Goal: Complete application form: Complete application form

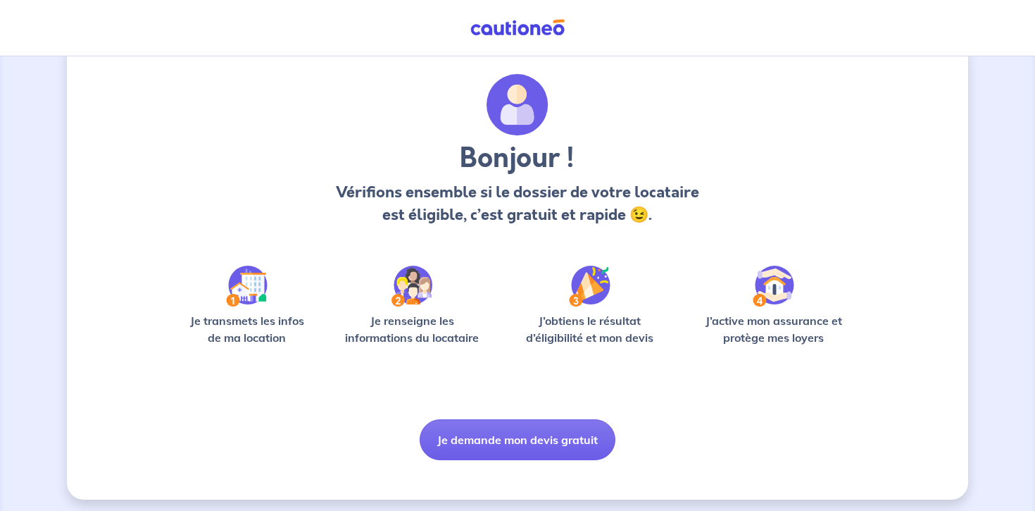
scroll to position [39, 0]
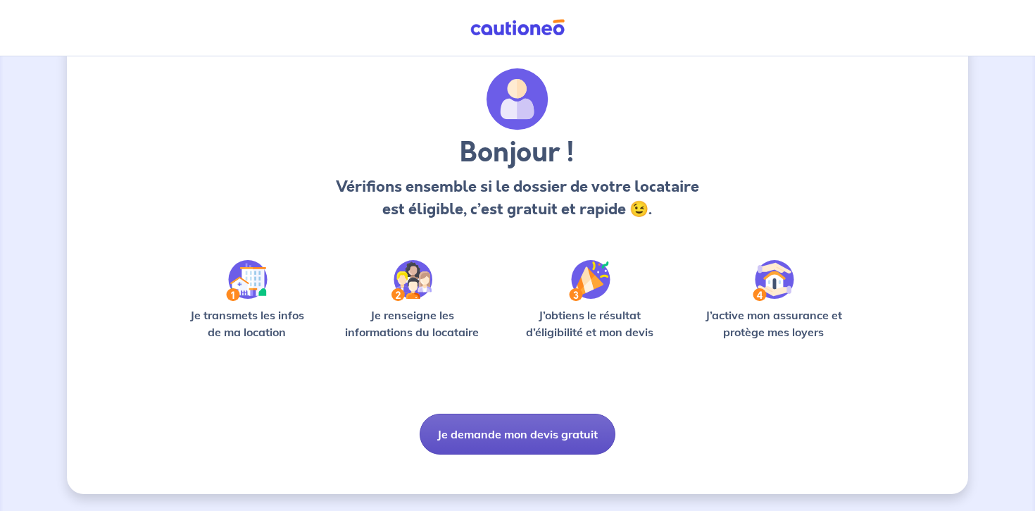
click at [494, 447] on button "Je demande mon devis gratuit" at bounding box center [518, 433] width 196 height 41
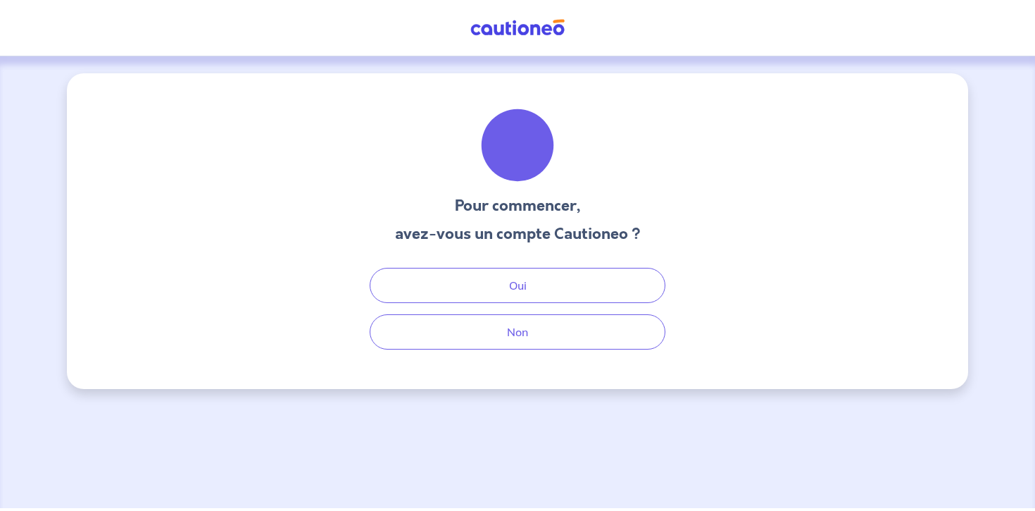
click at [512, 232] on h3 "avez-vous un compte Cautioneo ?" at bounding box center [518, 234] width 246 height 23
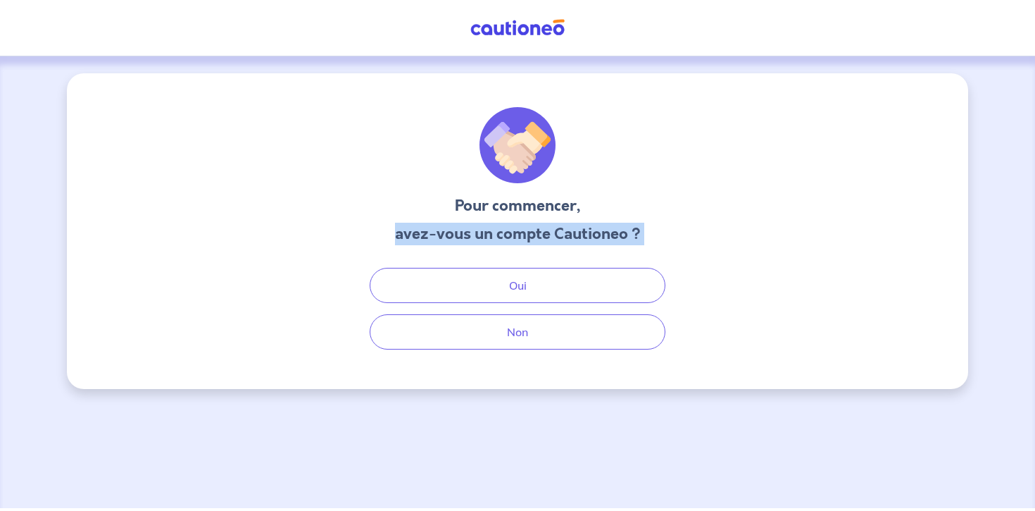
click at [512, 232] on h3 "avez-vous un compte Cautioneo ?" at bounding box center [518, 234] width 246 height 23
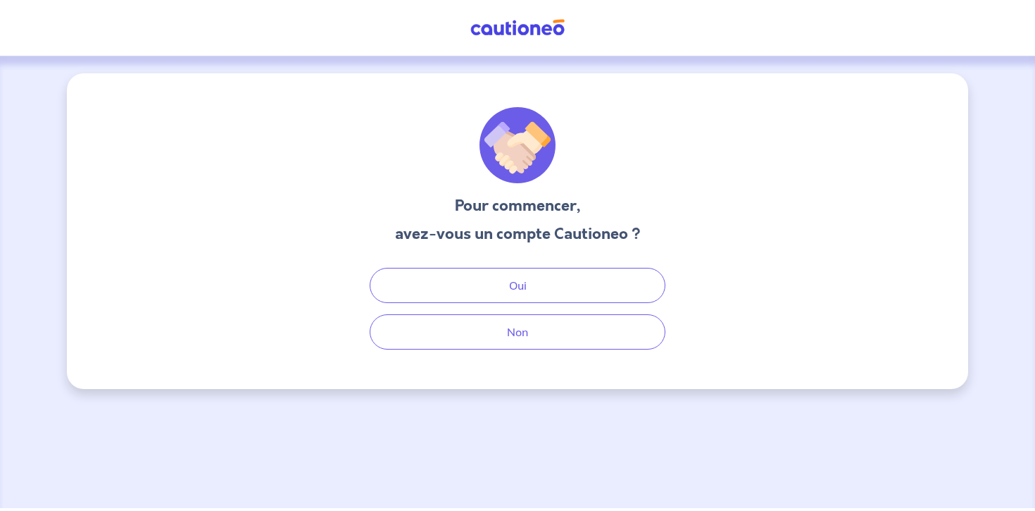
click at [495, 226] on h3 "avez-vous un compte Cautioneo ?" at bounding box center [518, 234] width 246 height 23
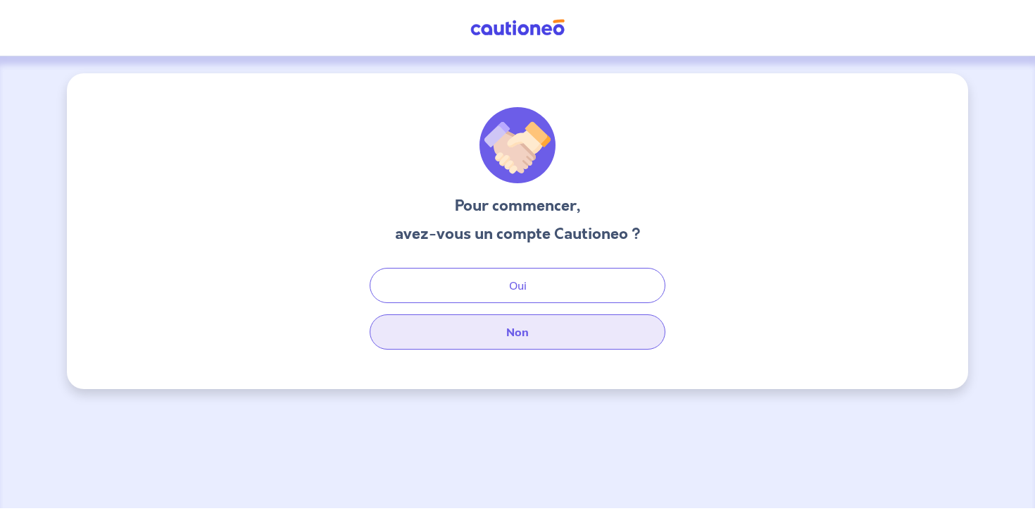
click at [522, 340] on button "Non" at bounding box center [518, 331] width 296 height 35
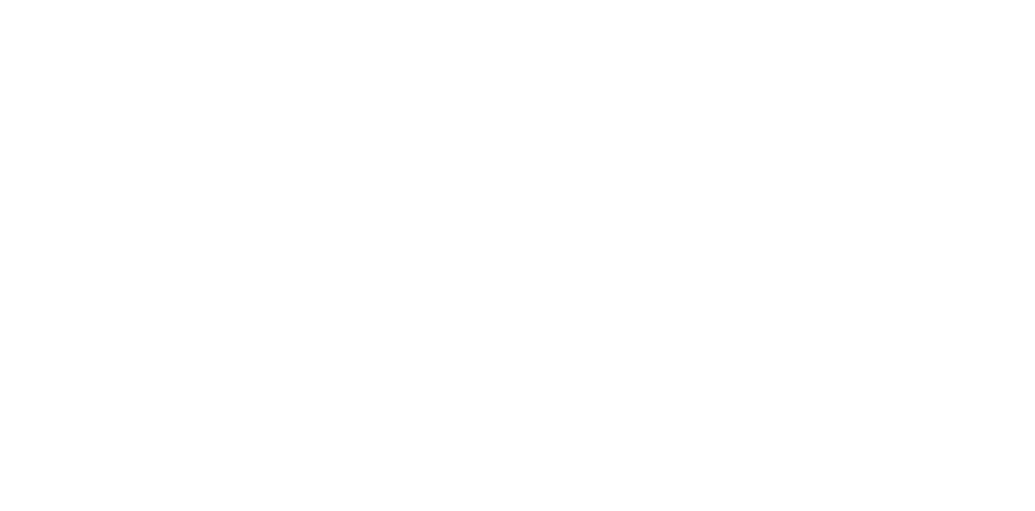
select select "FR"
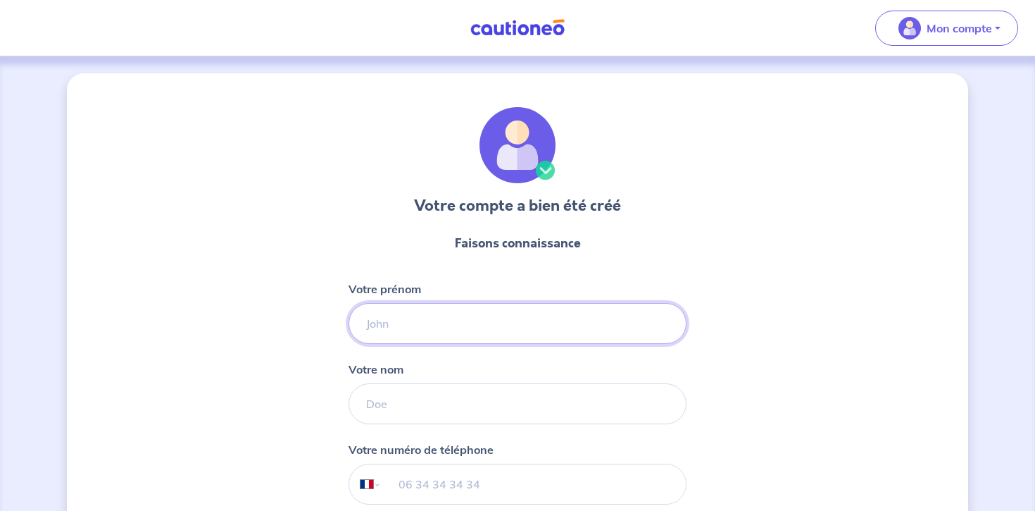
click at [595, 322] on input "Votre prénom" at bounding box center [518, 323] width 338 height 41
type input "Margaux"
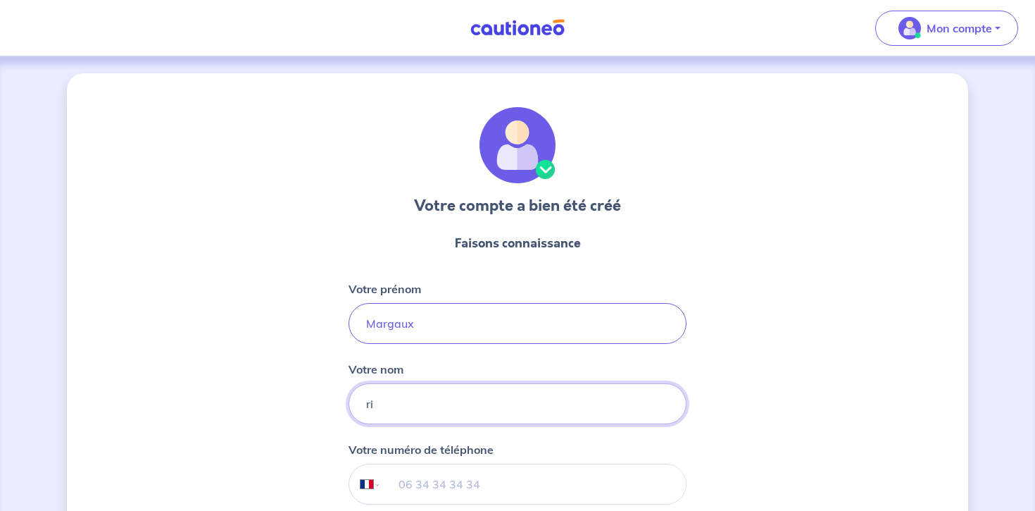
type input "r"
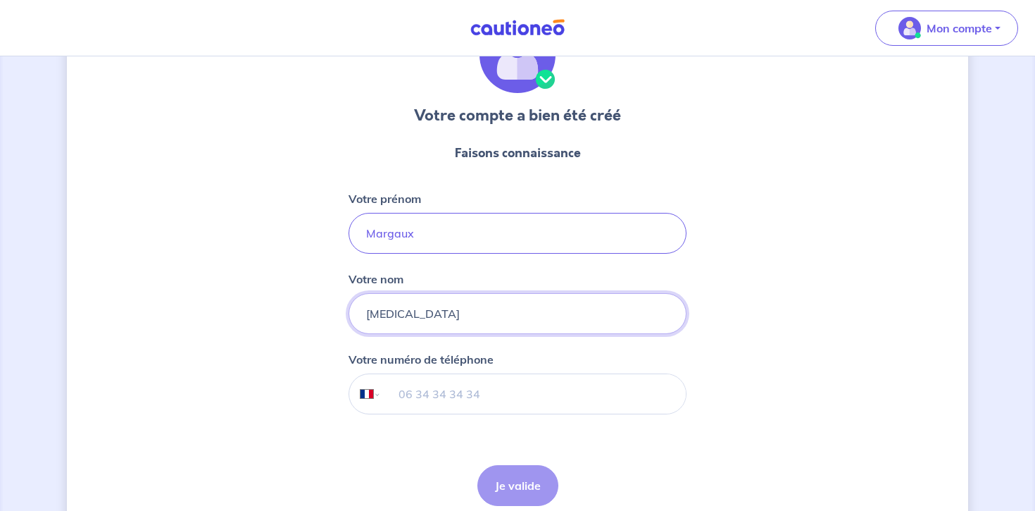
scroll to position [91, 0]
type input "[MEDICAL_DATA]"
click at [585, 399] on input "tel" at bounding box center [534, 392] width 304 height 39
type input "06 47 53 43 06"
click at [513, 481] on button "Je valide" at bounding box center [518, 484] width 81 height 41
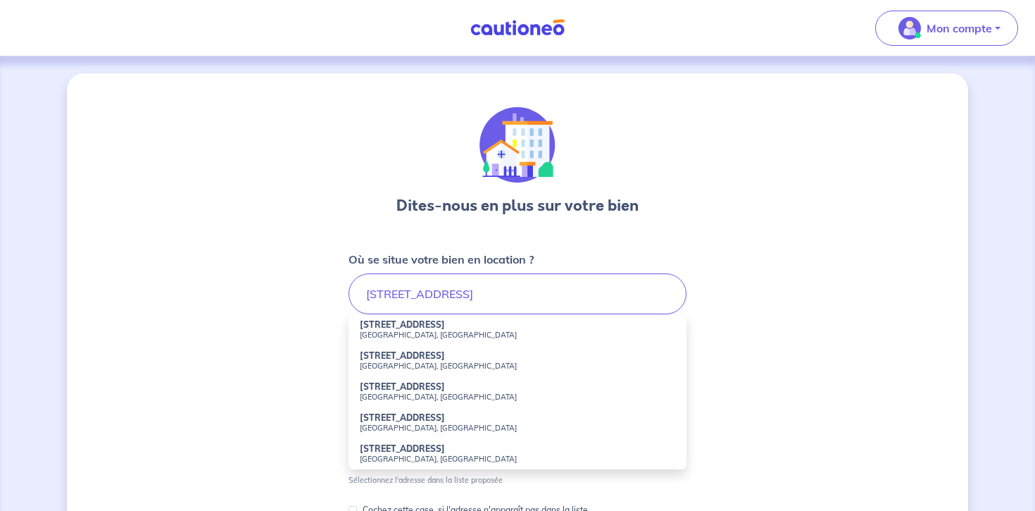
click at [392, 332] on small "[GEOGRAPHIC_DATA], [GEOGRAPHIC_DATA]" at bounding box center [518, 335] width 316 height 10
type input "[STREET_ADDRESS]"
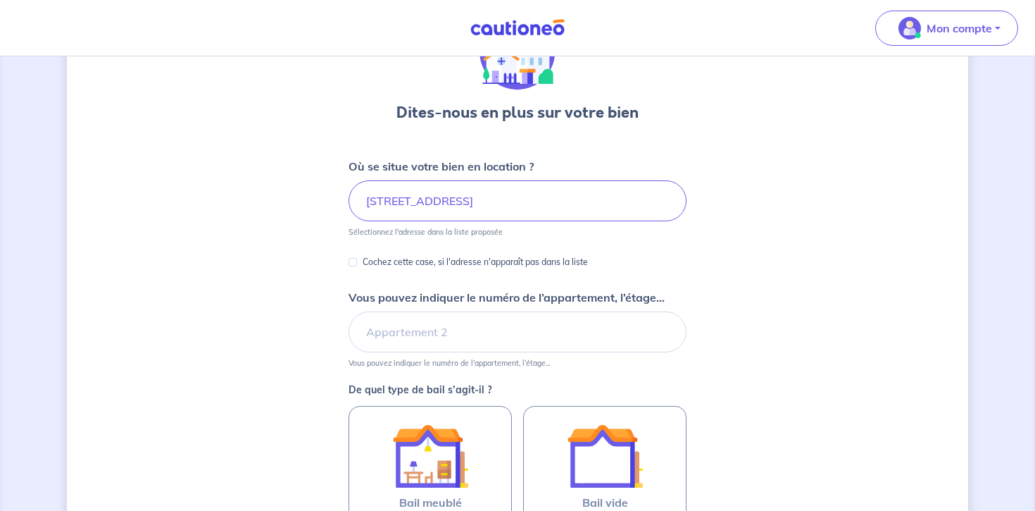
scroll to position [97, 0]
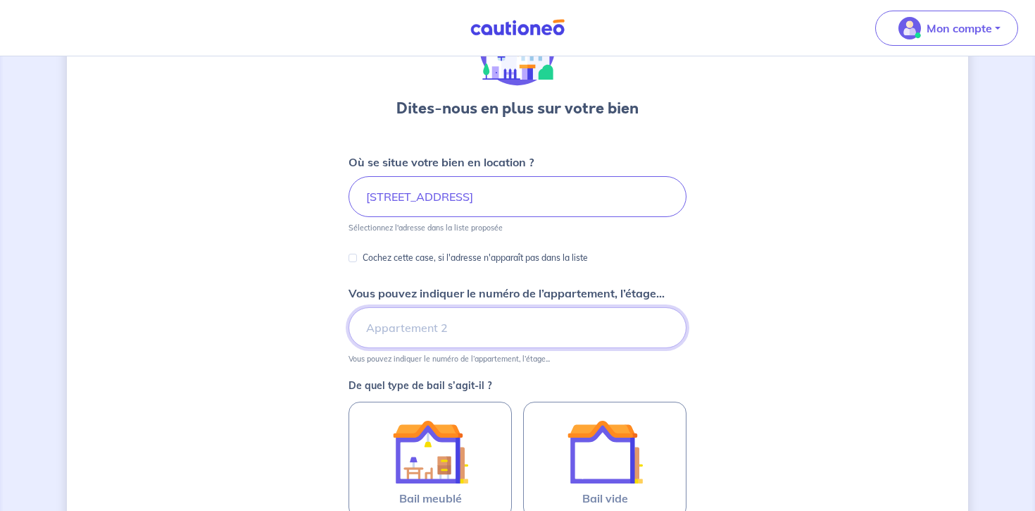
click at [443, 330] on input "Vous pouvez indiquer le numéro de l’appartement, l’étage..." at bounding box center [518, 327] width 338 height 41
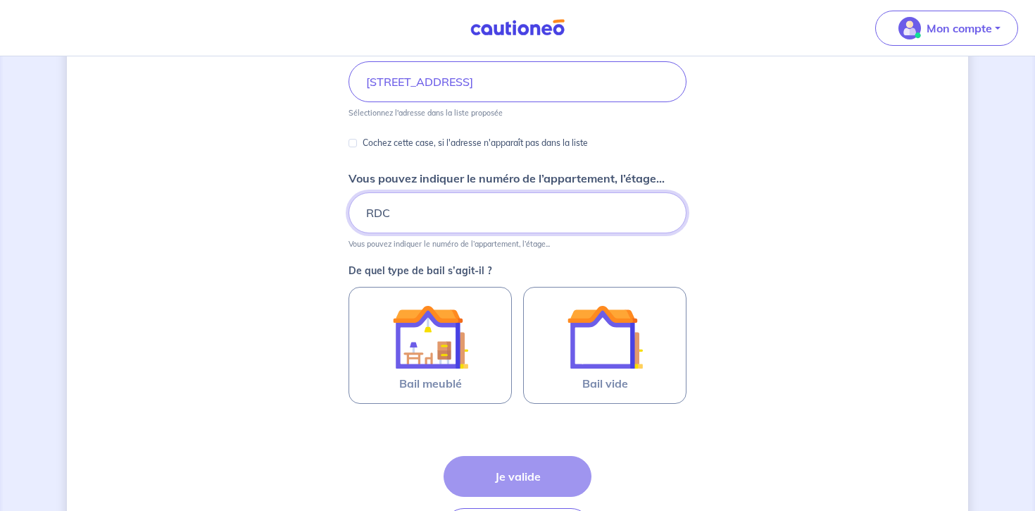
scroll to position [240, 0]
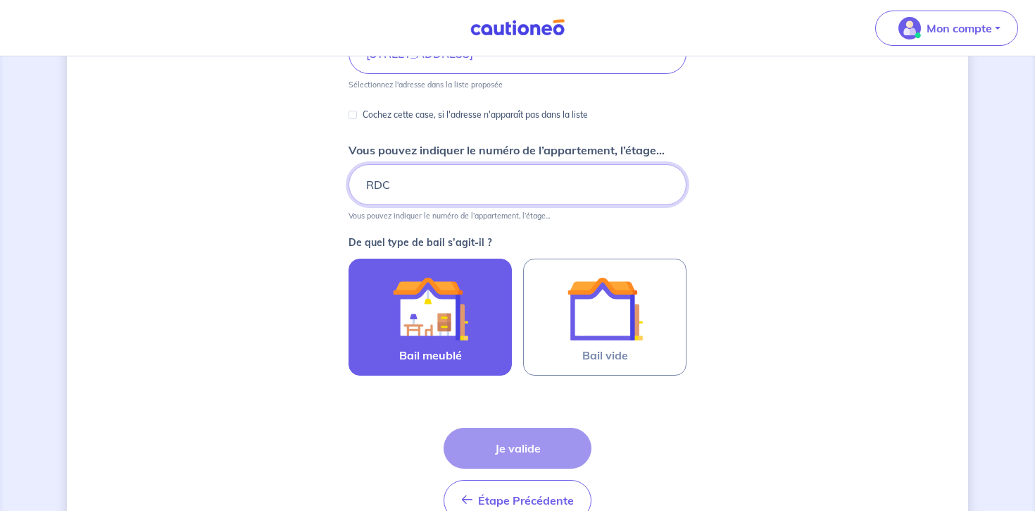
type input "RDC"
click at [442, 308] on img at bounding box center [430, 308] width 76 height 76
click at [0, 0] on input "Bail meublé" at bounding box center [0, 0] width 0 height 0
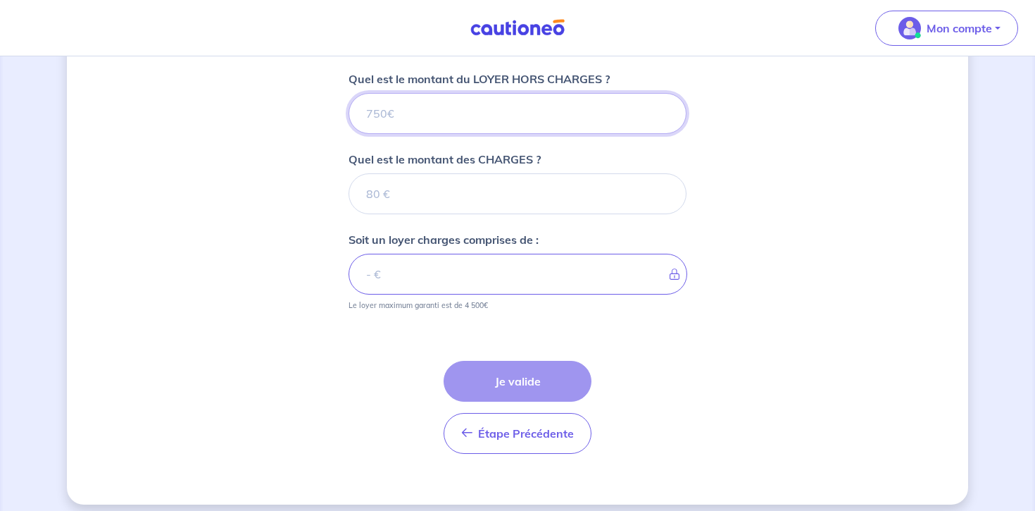
scroll to position [575, 0]
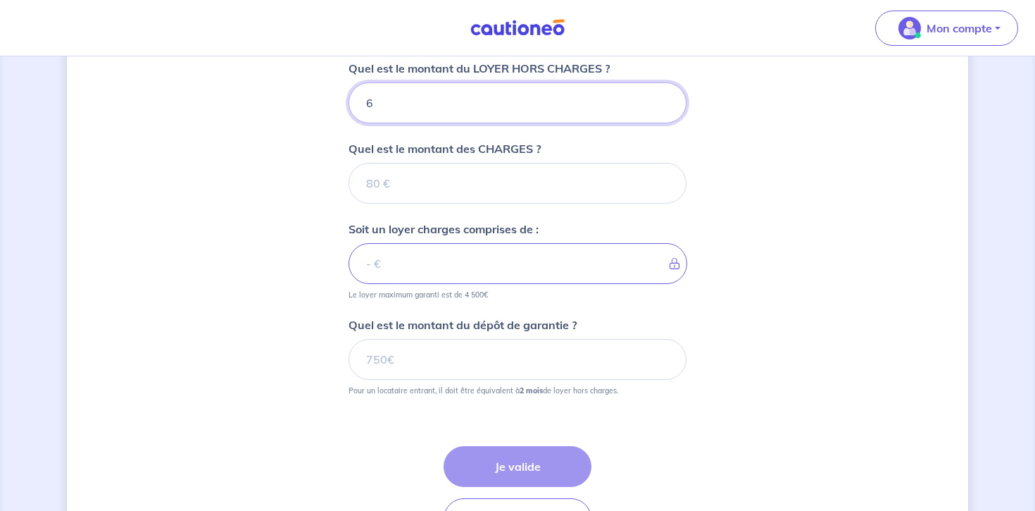
type input "65"
type input "650"
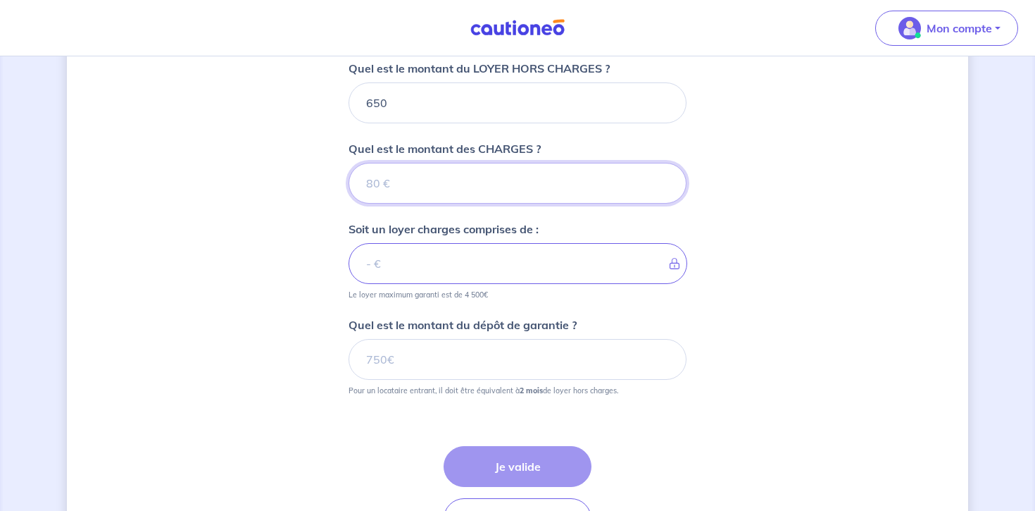
click at [432, 177] on input "Quel est le montant des CHARGES ?" at bounding box center [518, 183] width 338 height 41
type input "25"
type input "675"
type input "25"
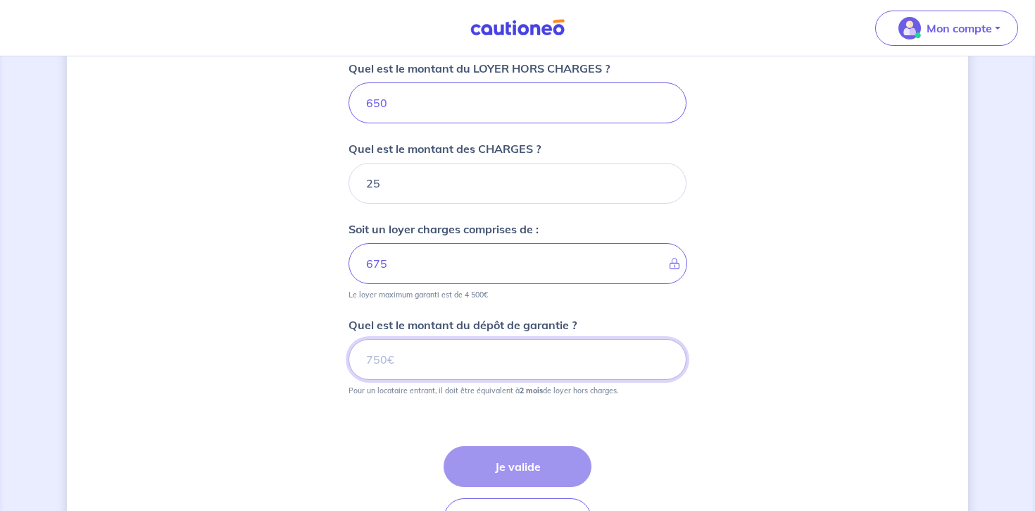
click at [408, 354] on input "Quel est le montant du dépôt de garantie ?" at bounding box center [518, 359] width 338 height 41
type input "1300"
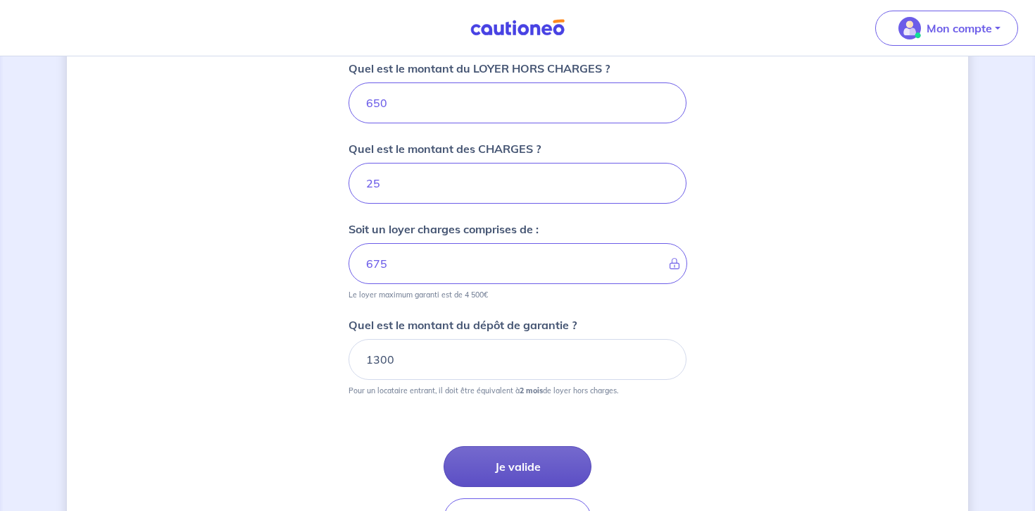
click at [504, 468] on button "Je valide" at bounding box center [518, 466] width 148 height 41
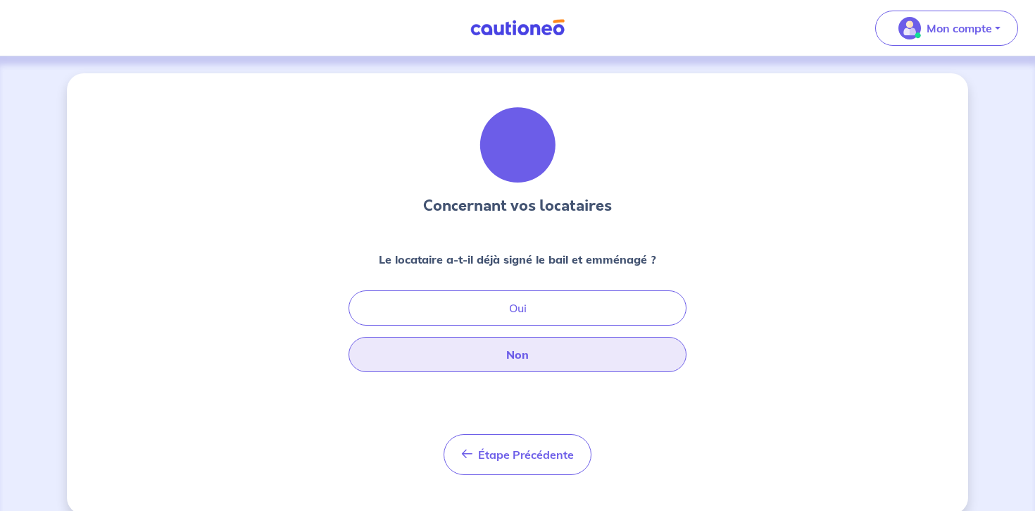
click at [566, 363] on button "Non" at bounding box center [518, 354] width 338 height 35
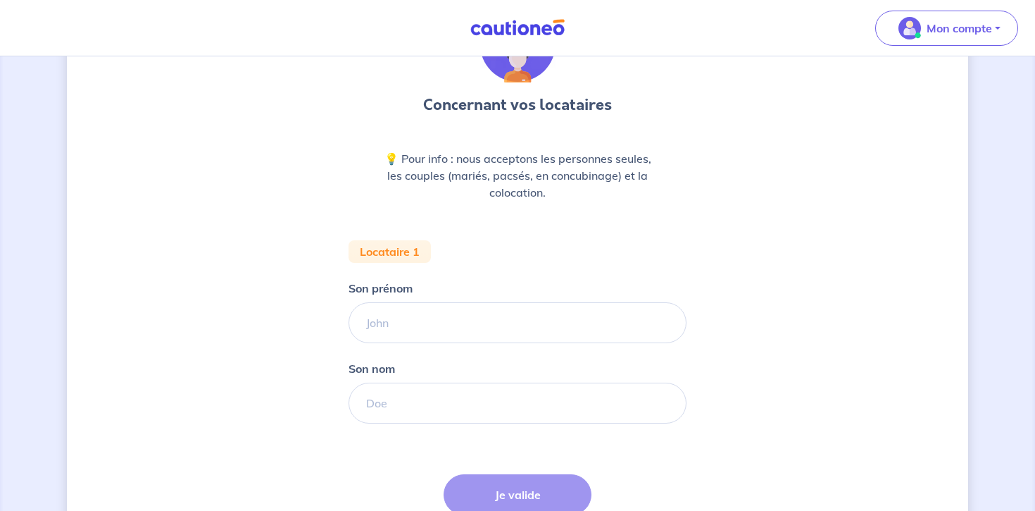
scroll to position [101, 0]
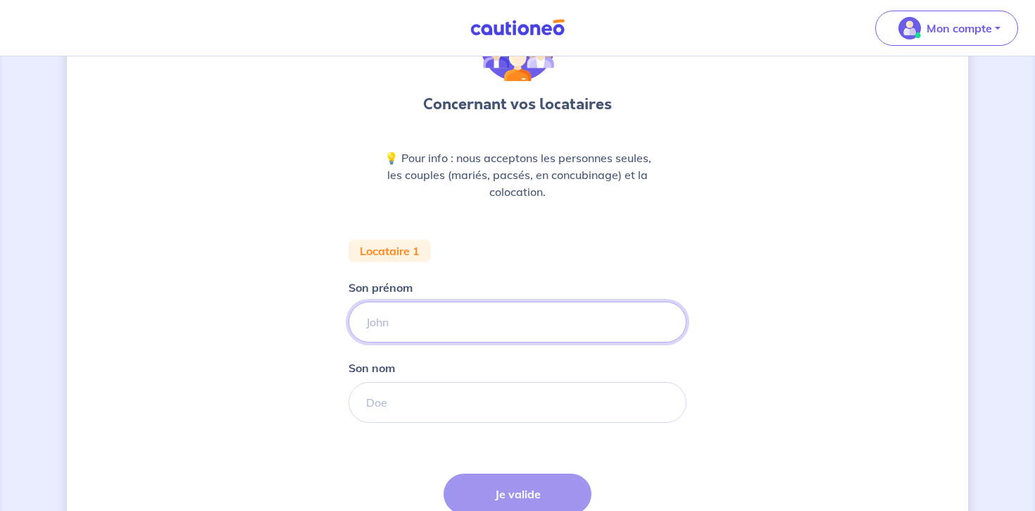
click at [544, 318] on input "Son prénom" at bounding box center [518, 321] width 338 height 41
type input "[PERSON_NAME]"
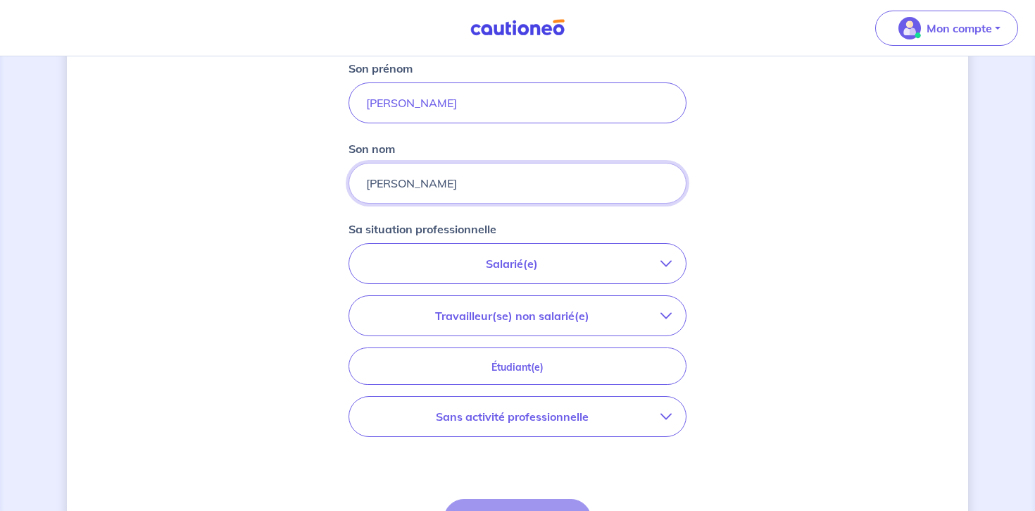
scroll to position [323, 0]
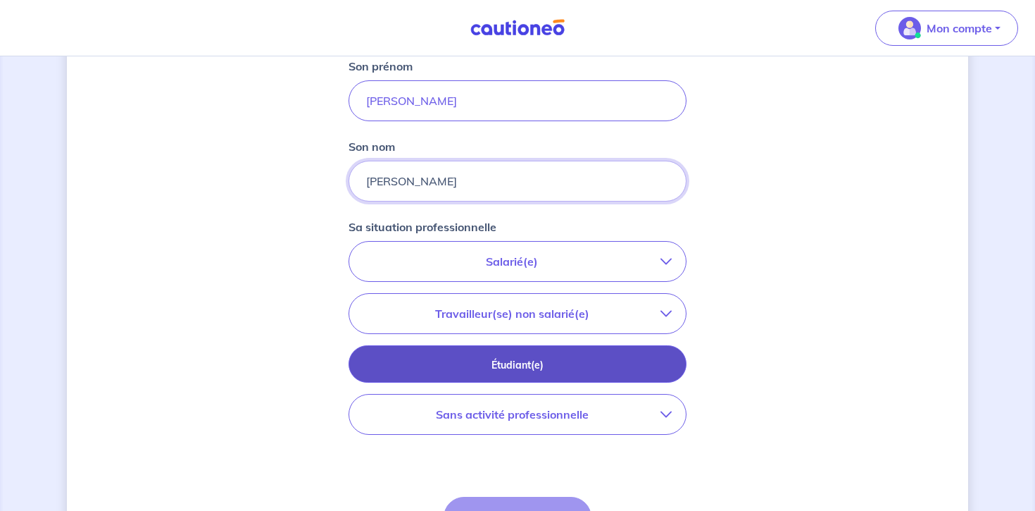
type input "[PERSON_NAME]"
click at [517, 364] on p "Étudiant(e)" at bounding box center [517, 364] width 303 height 15
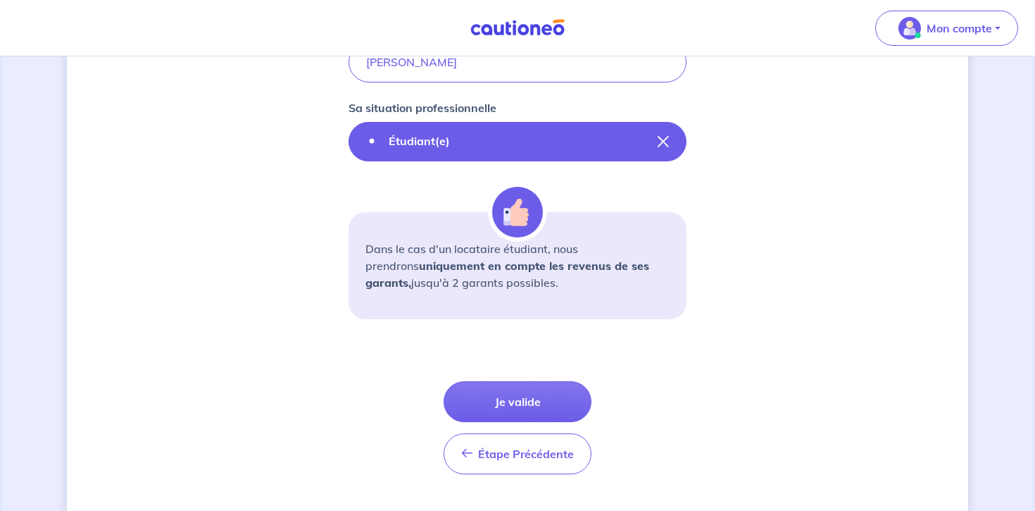
scroll to position [442, 0]
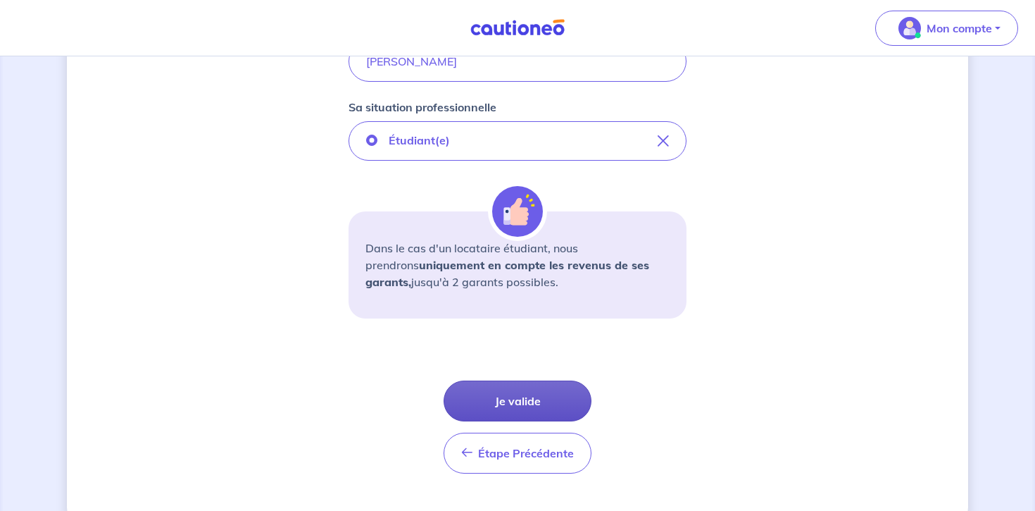
click at [479, 398] on button "Je valide" at bounding box center [518, 400] width 148 height 41
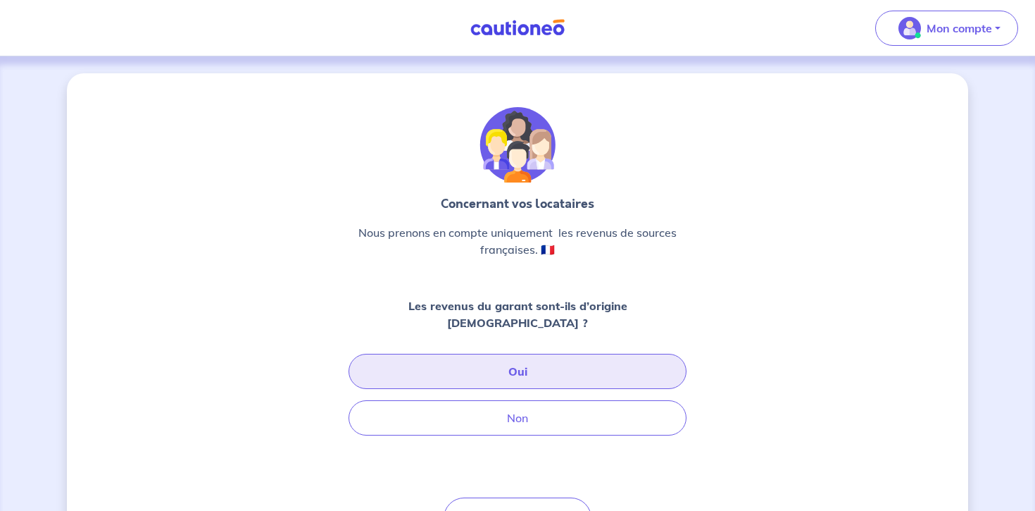
click at [506, 358] on button "Oui" at bounding box center [518, 371] width 338 height 35
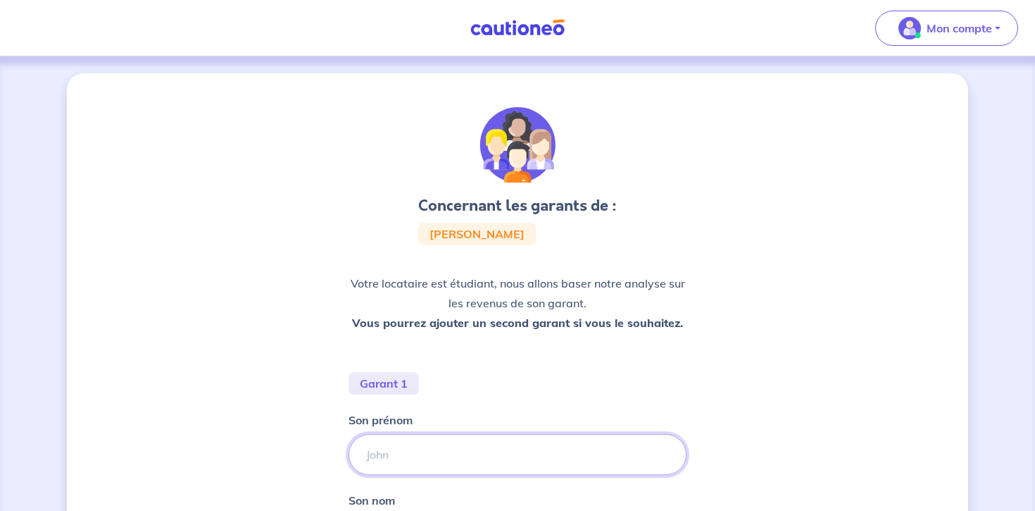
click at [406, 444] on input "Son prénom" at bounding box center [518, 454] width 338 height 41
type input "Orlando"
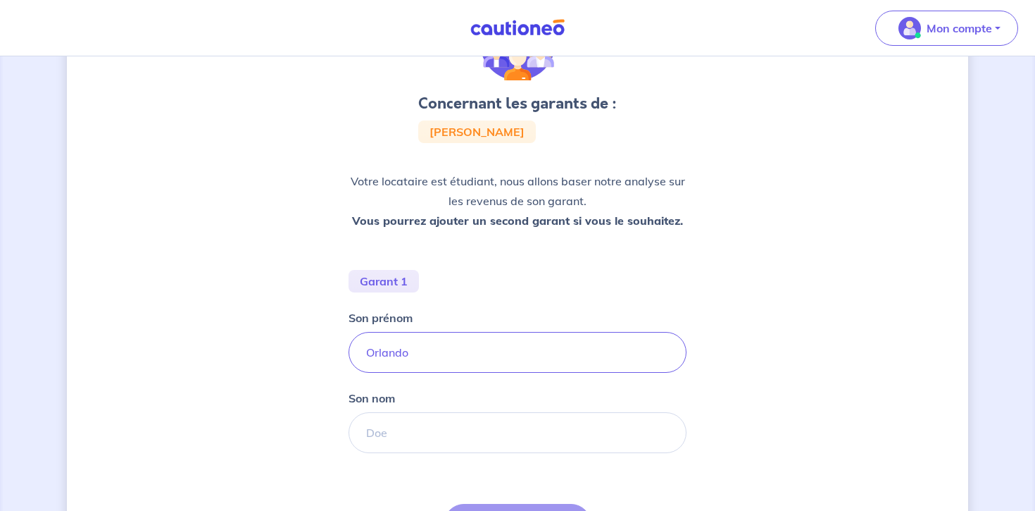
scroll to position [108, 0]
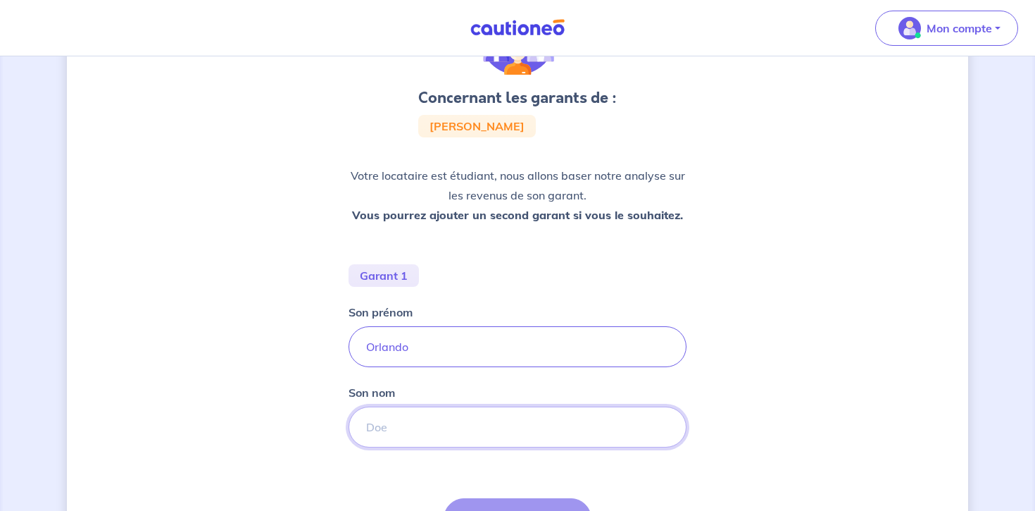
click at [444, 427] on input "Son nom" at bounding box center [518, 426] width 338 height 41
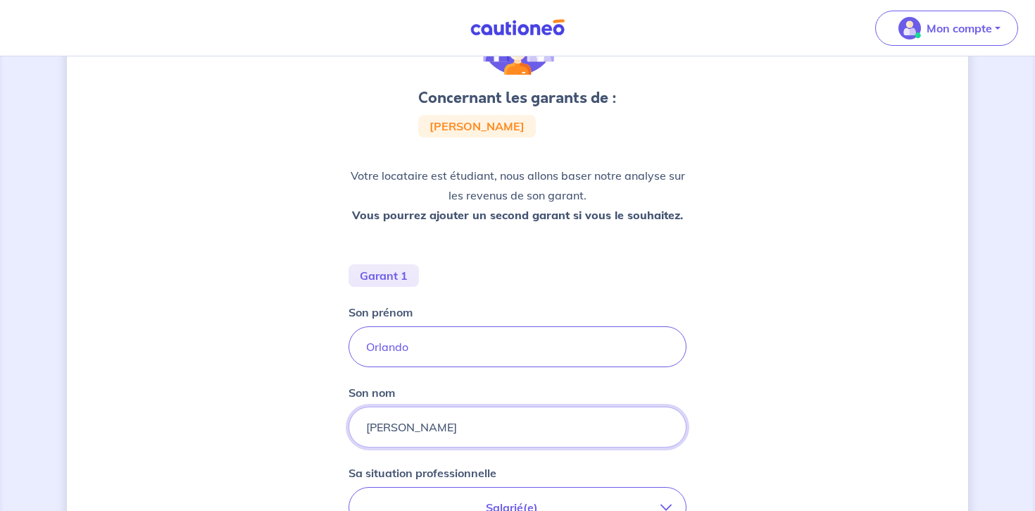
type input "[PERSON_NAME]"
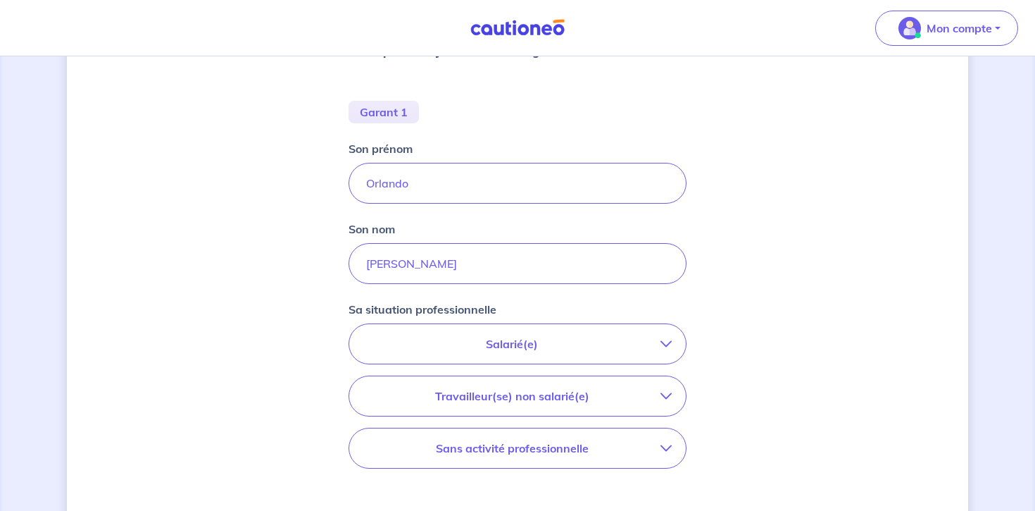
scroll to position [288, 0]
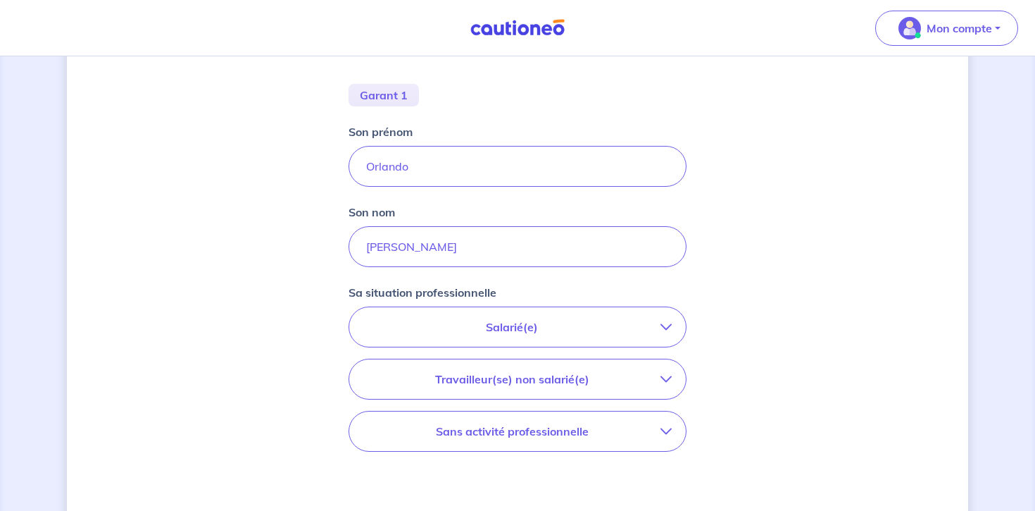
click at [491, 334] on p "Salarié(e)" at bounding box center [511, 326] width 297 height 17
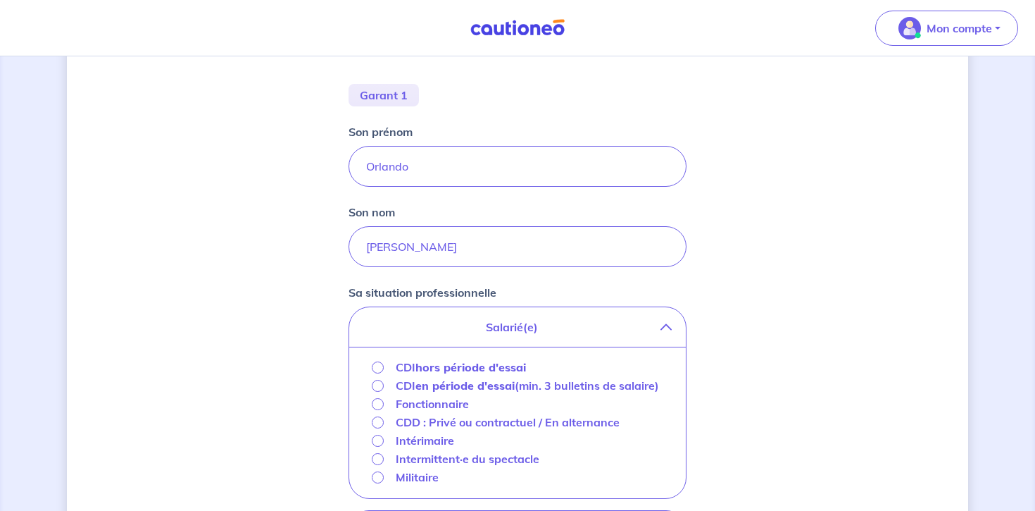
click at [454, 366] on strong "hors période d'essai" at bounding box center [471, 367] width 111 height 14
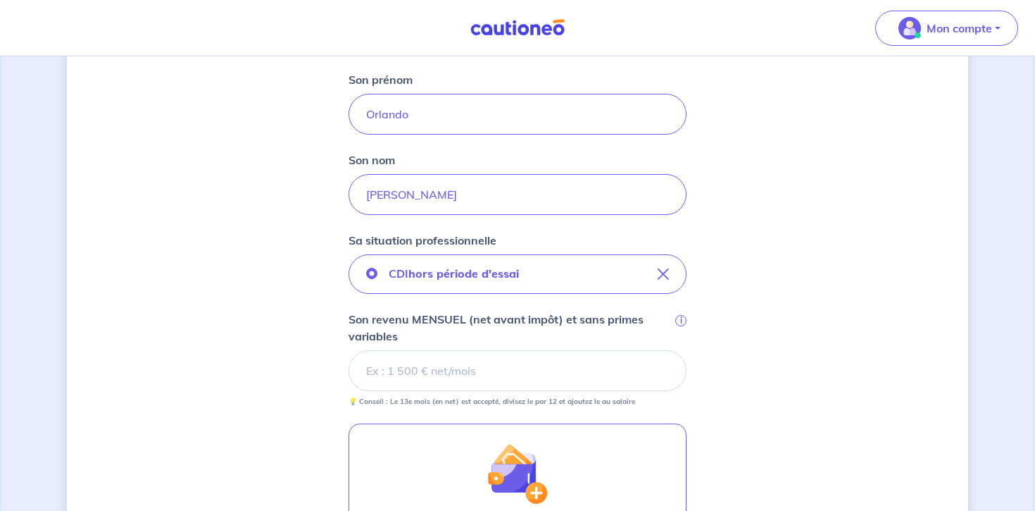
scroll to position [359, 0]
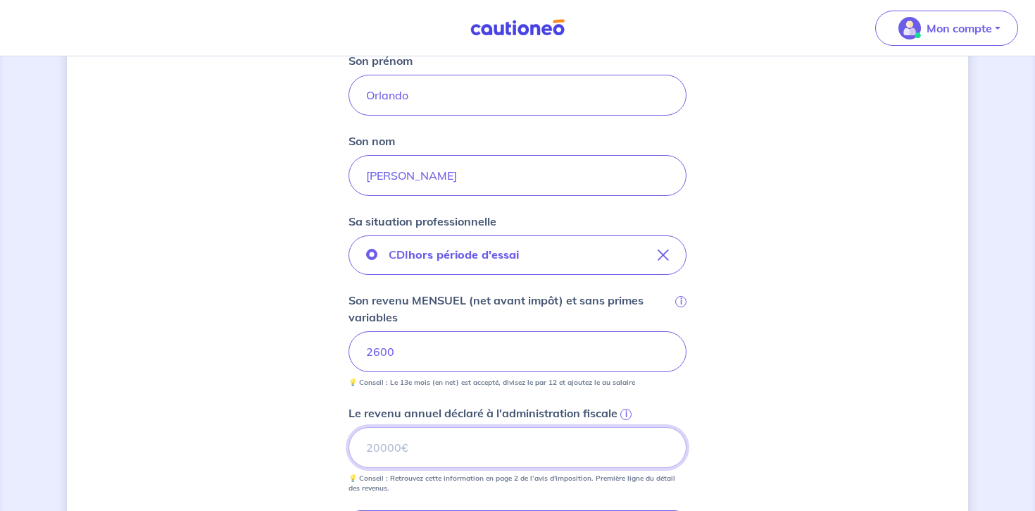
click at [413, 454] on input "Le revenu annuel déclaré à l'administration fiscale i" at bounding box center [518, 447] width 338 height 41
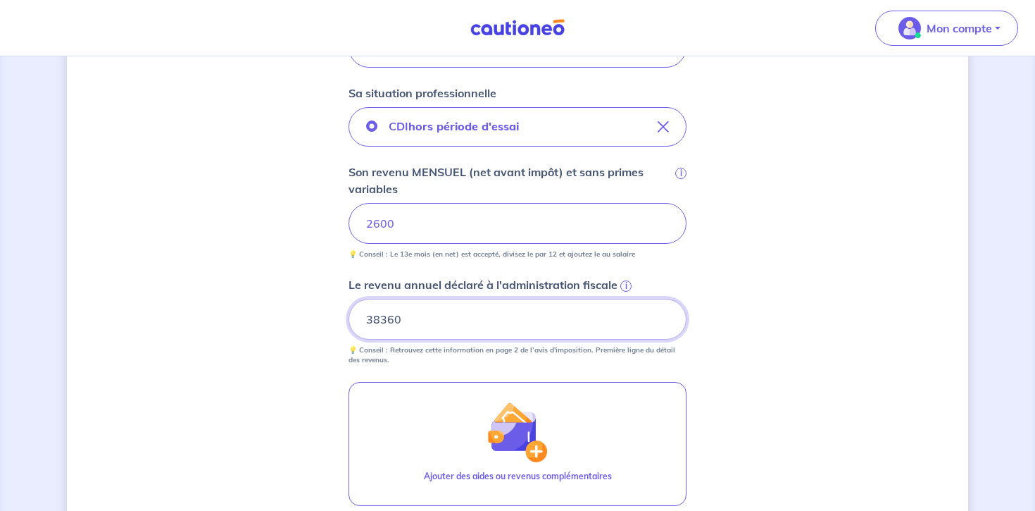
scroll to position [578, 0]
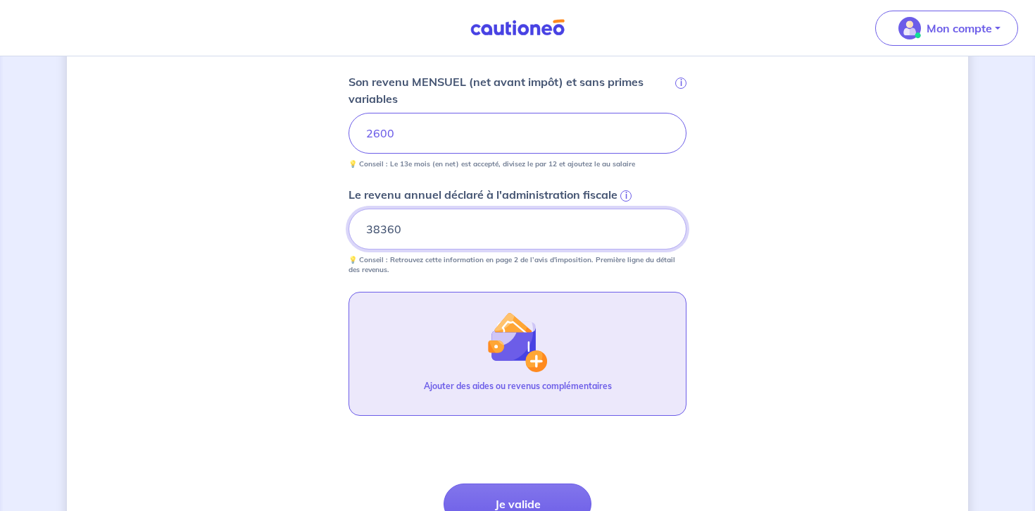
type input "38360"
click at [493, 379] on button "Ajouter des aides ou revenus complémentaires" at bounding box center [518, 354] width 338 height 124
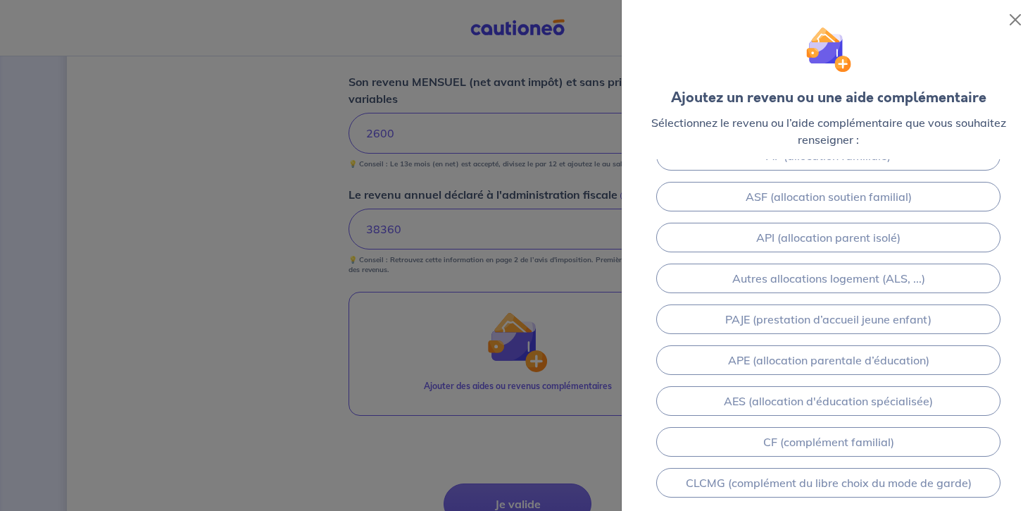
scroll to position [291, 0]
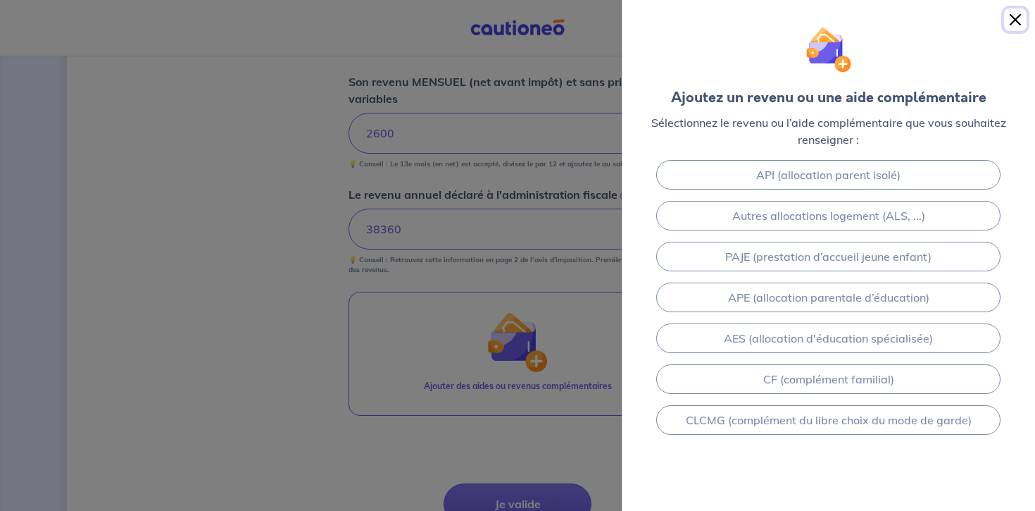
click at [1017, 18] on button "Close" at bounding box center [1015, 19] width 23 height 23
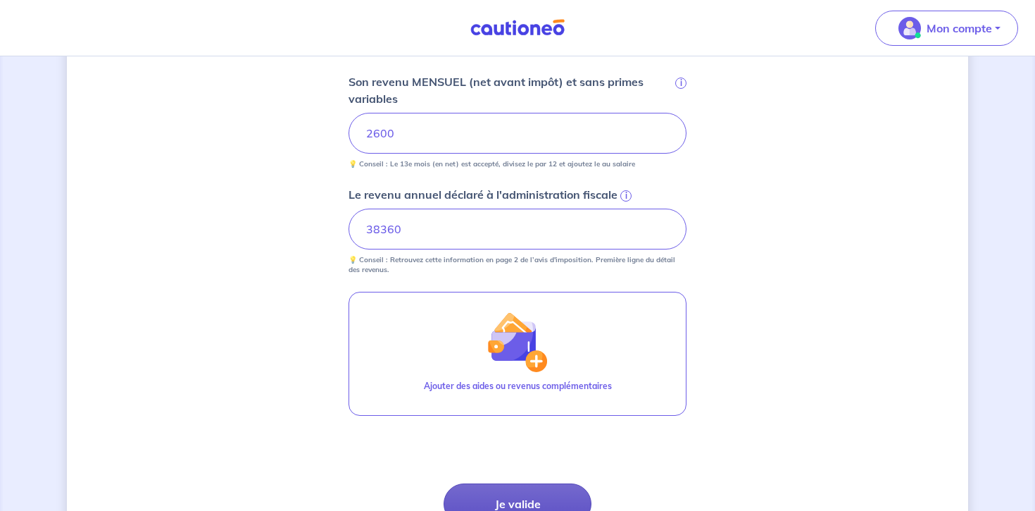
click at [537, 503] on button "Je valide" at bounding box center [518, 503] width 148 height 41
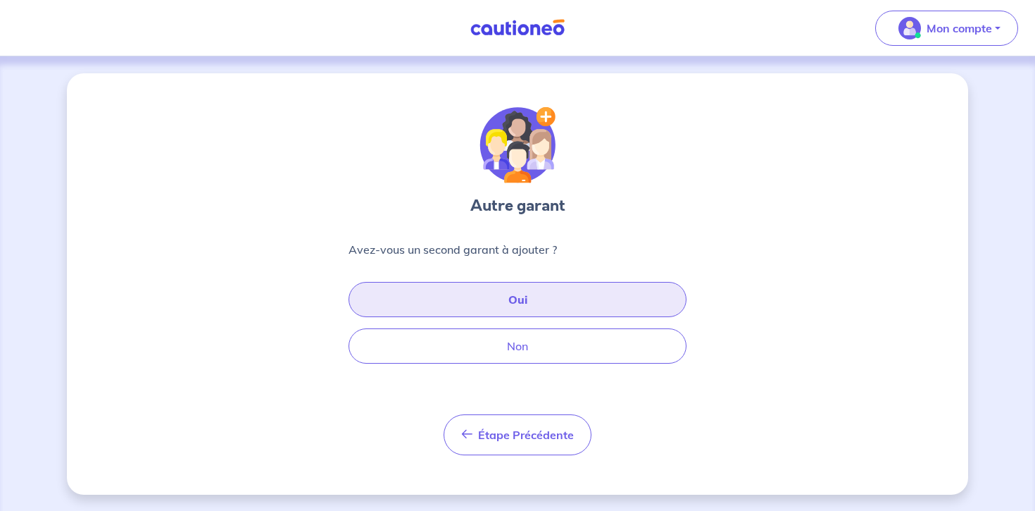
click at [495, 297] on button "Oui" at bounding box center [518, 299] width 338 height 35
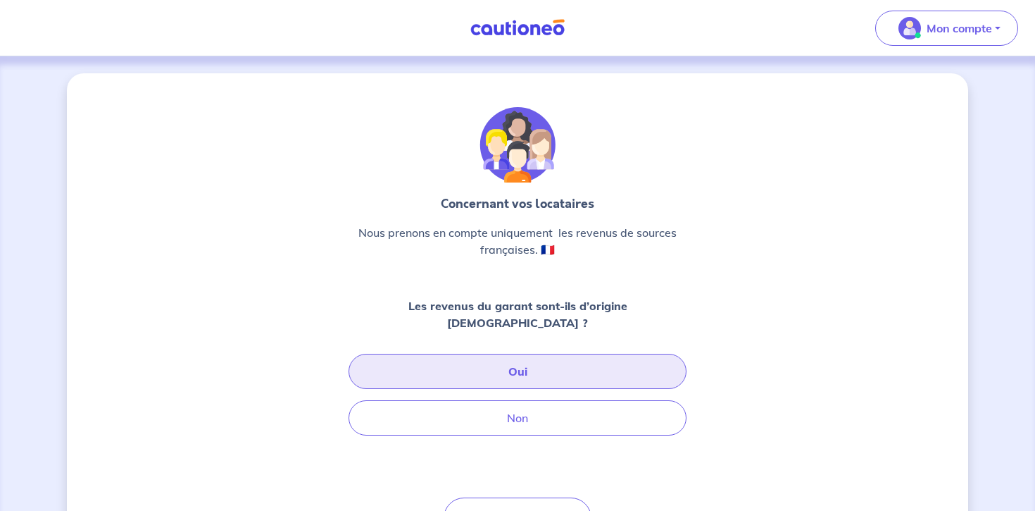
click at [484, 354] on button "Oui" at bounding box center [518, 371] width 338 height 35
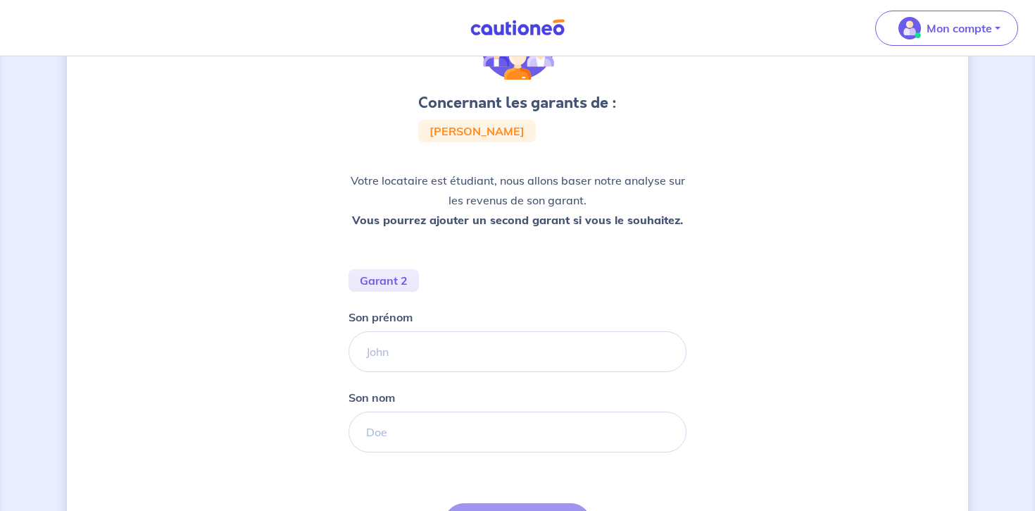
scroll to position [111, 0]
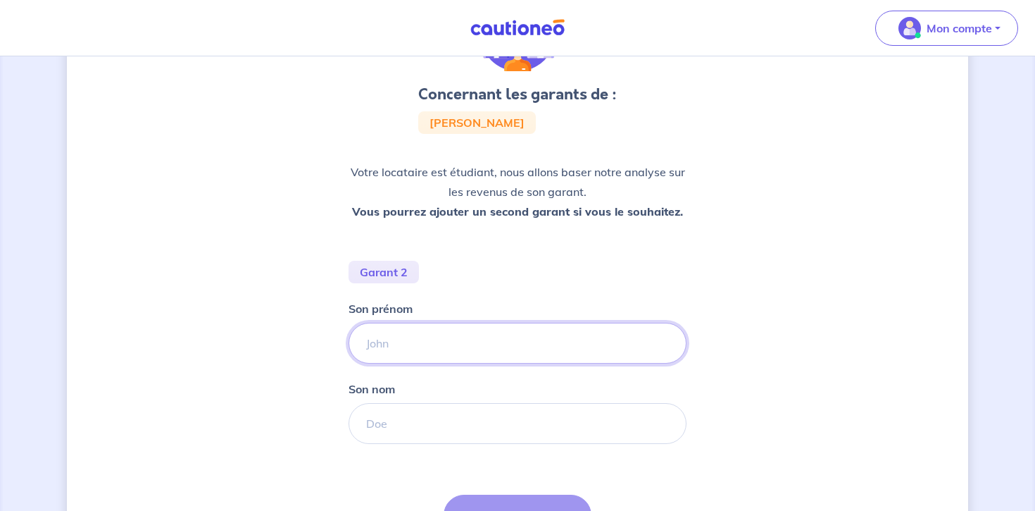
click at [427, 342] on input "Son prénom" at bounding box center [518, 343] width 338 height 41
type input "[PERSON_NAME]"
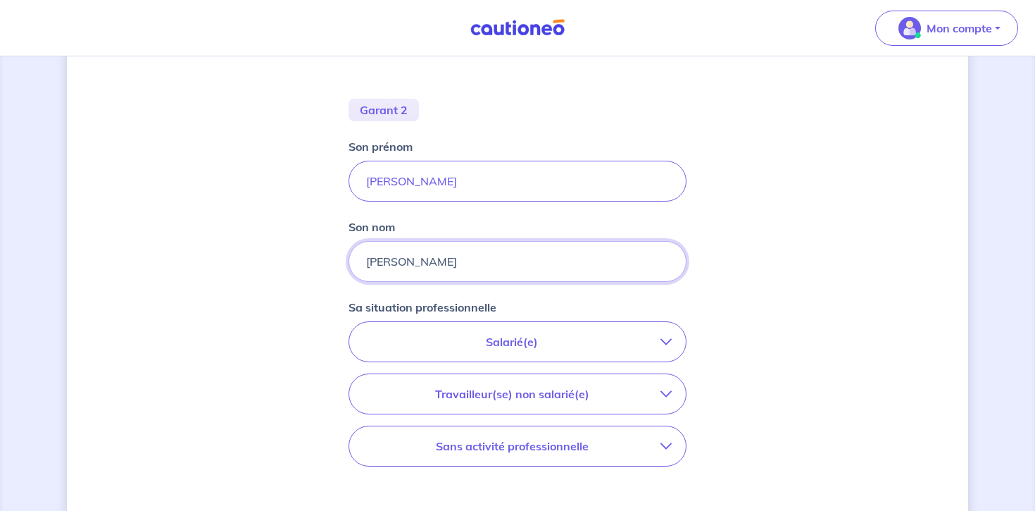
scroll to position [301, 0]
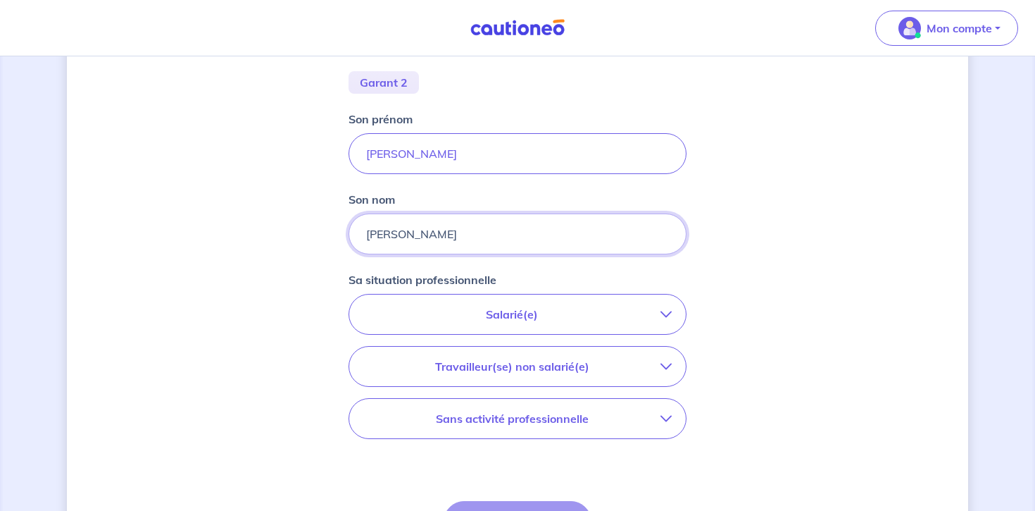
type input "[PERSON_NAME]"
click at [486, 320] on p "Salarié(e)" at bounding box center [511, 314] width 297 height 17
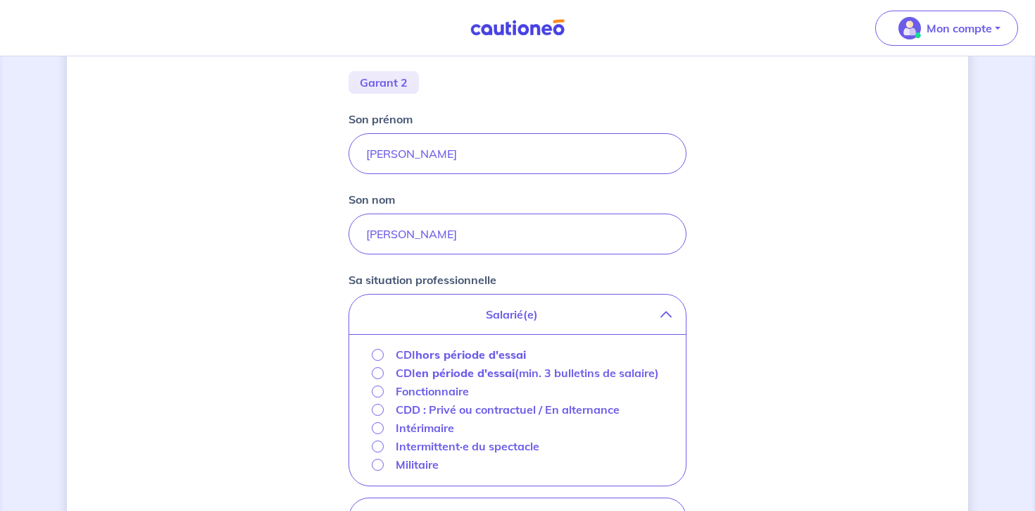
click at [462, 351] on strong "hors période d'essai" at bounding box center [471, 354] width 111 height 14
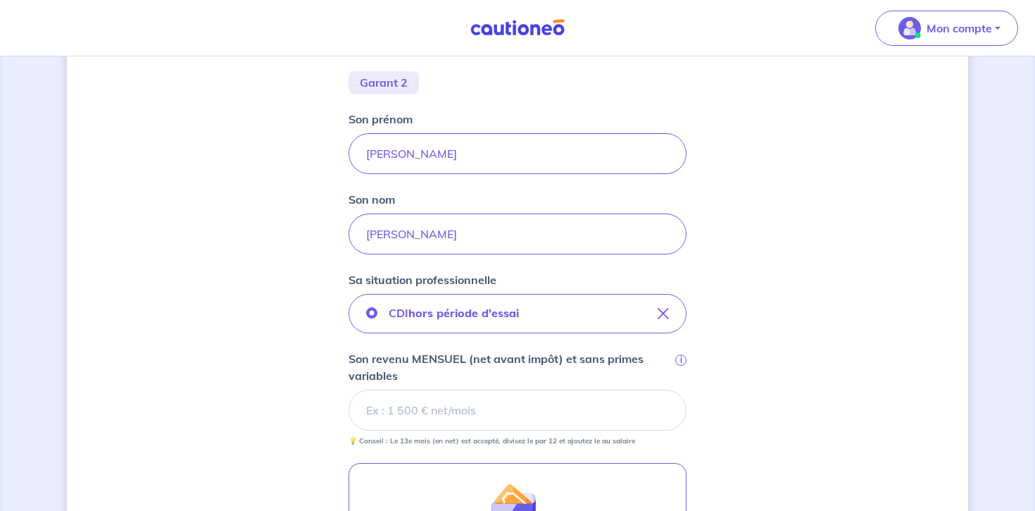
scroll to position [400, 0]
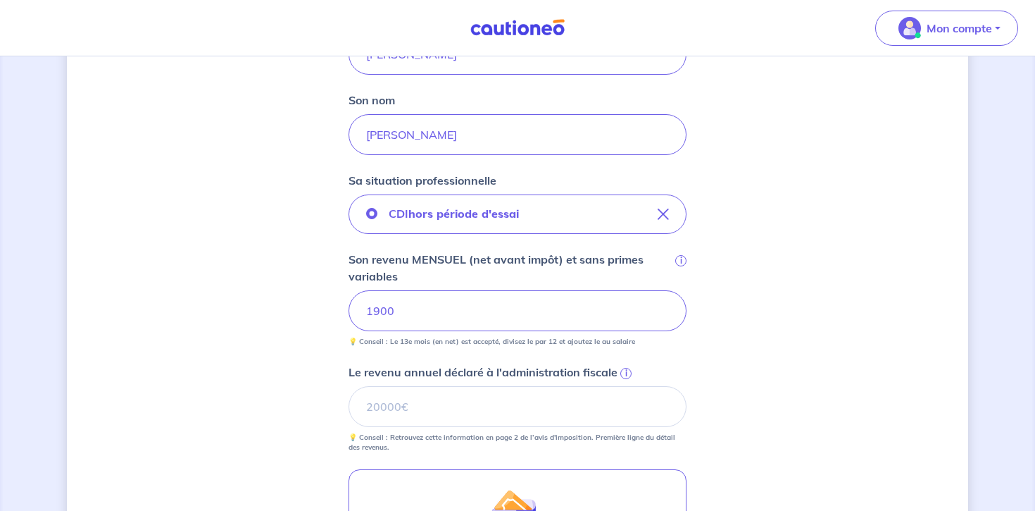
click at [630, 370] on span "i" at bounding box center [625, 373] width 11 height 11
click at [630, 386] on input "Le revenu annuel déclaré à l'administration fiscale i" at bounding box center [518, 406] width 338 height 41
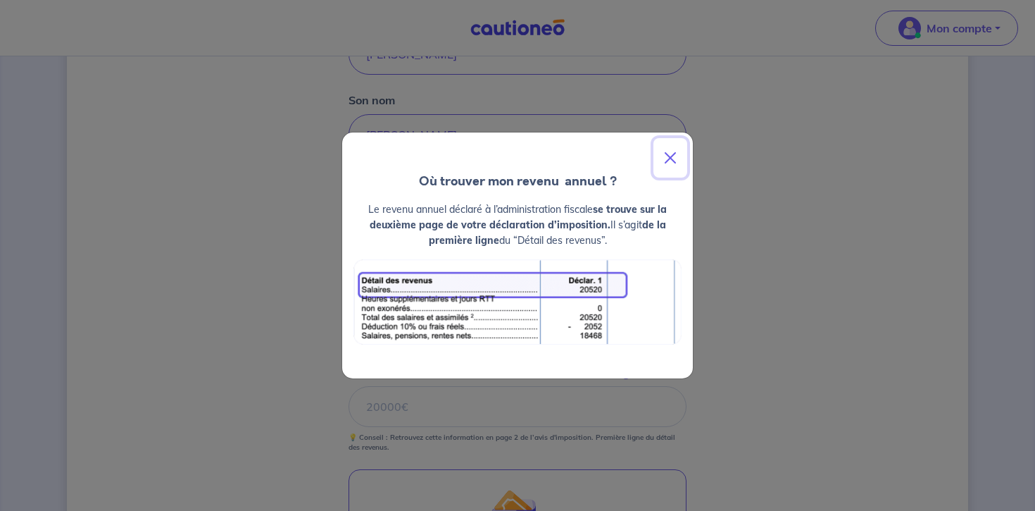
click at [673, 162] on button "Close" at bounding box center [671, 157] width 34 height 39
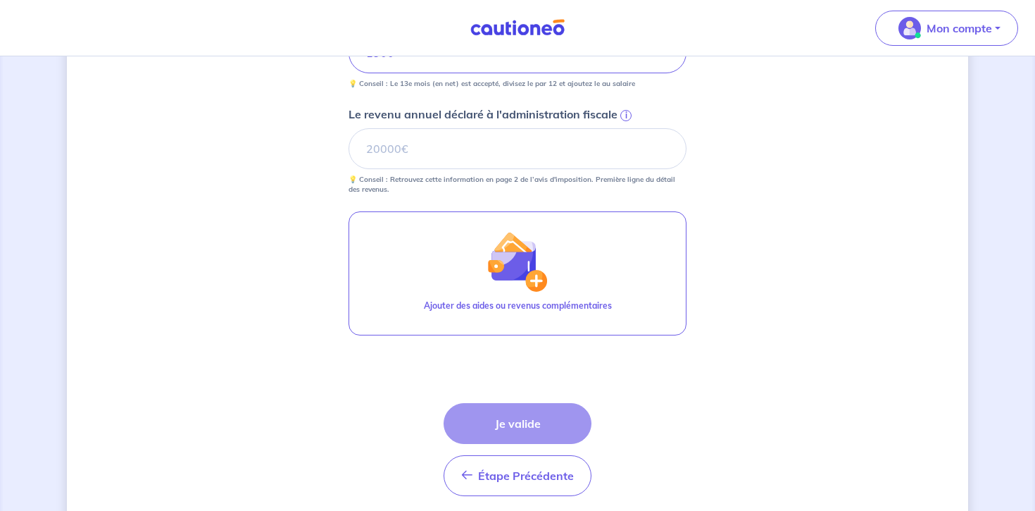
scroll to position [682, 0]
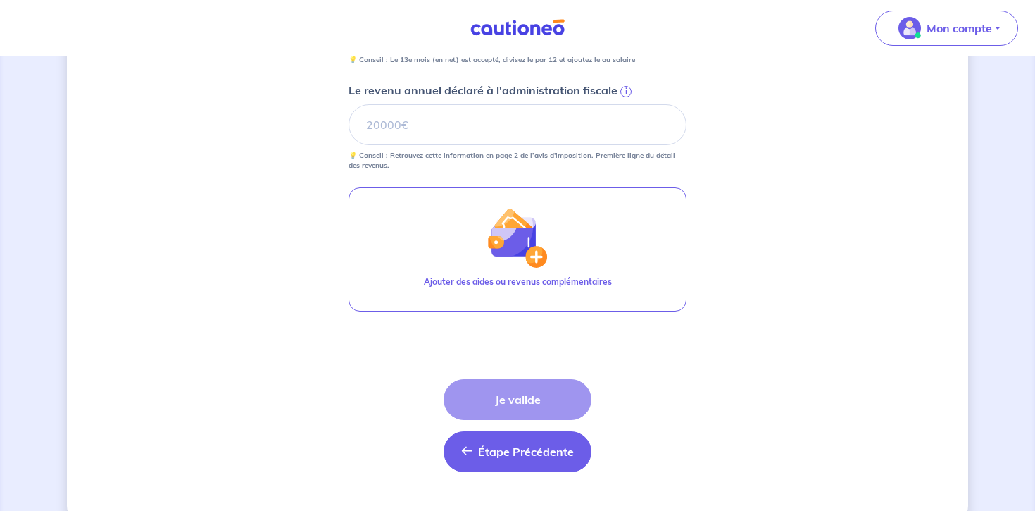
click at [494, 463] on button "Étape Précédente Précédent" at bounding box center [518, 451] width 148 height 41
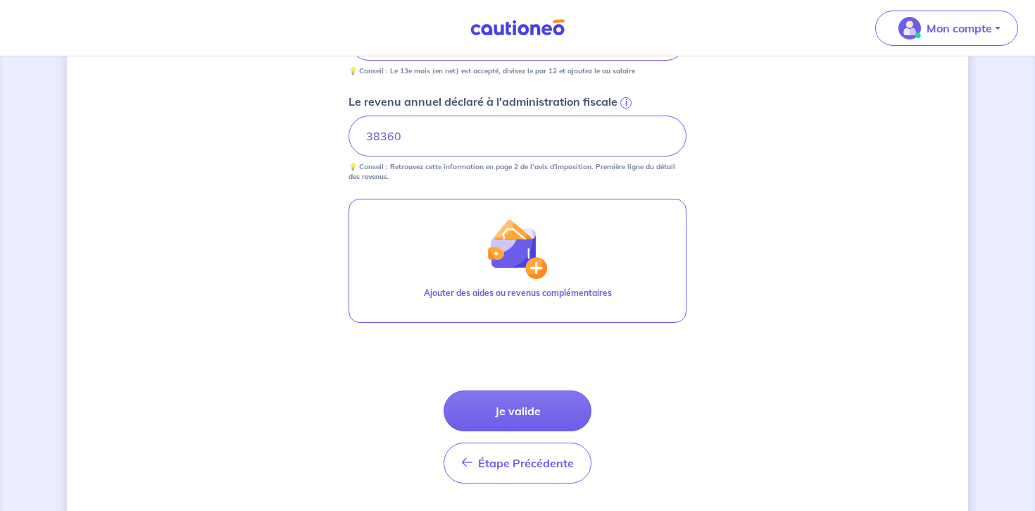
scroll to position [673, 0]
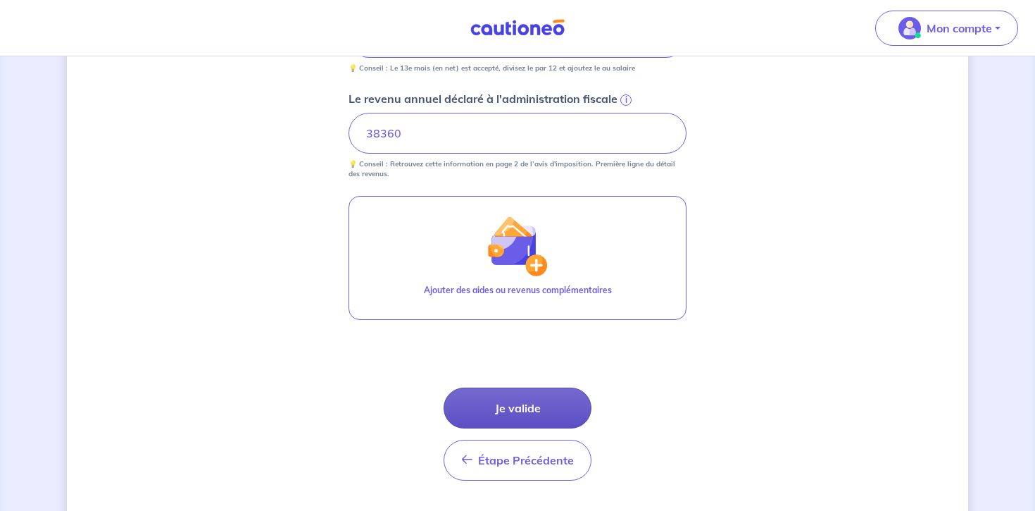
click at [507, 408] on button "Je valide" at bounding box center [518, 407] width 148 height 41
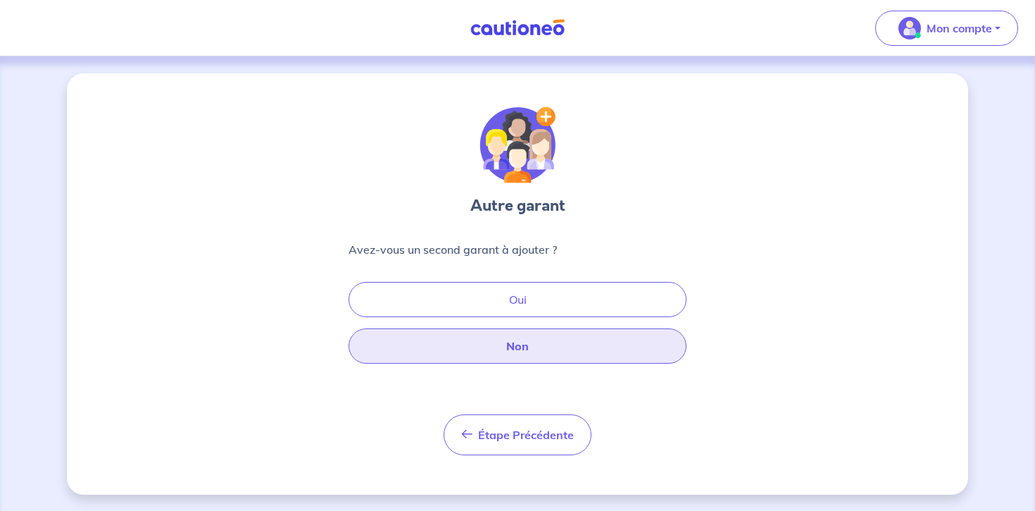
click at [489, 354] on button "Non" at bounding box center [518, 345] width 338 height 35
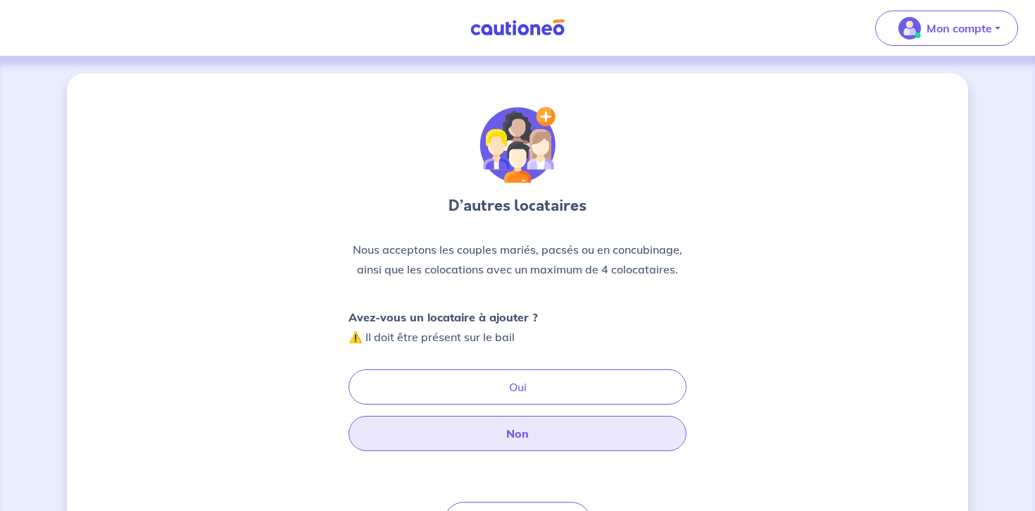
click at [493, 434] on button "Non" at bounding box center [518, 433] width 338 height 35
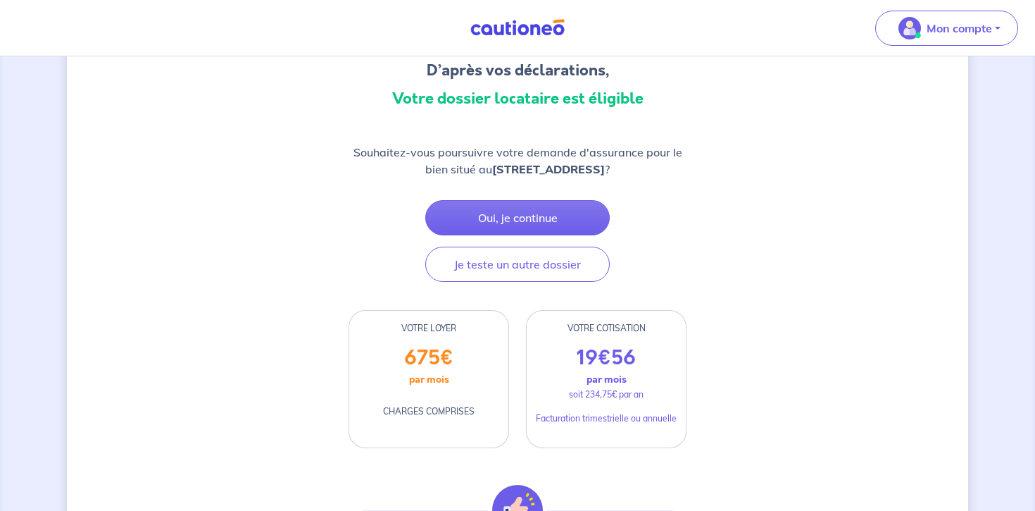
scroll to position [137, 0]
